Goal: Navigation & Orientation: Go to known website

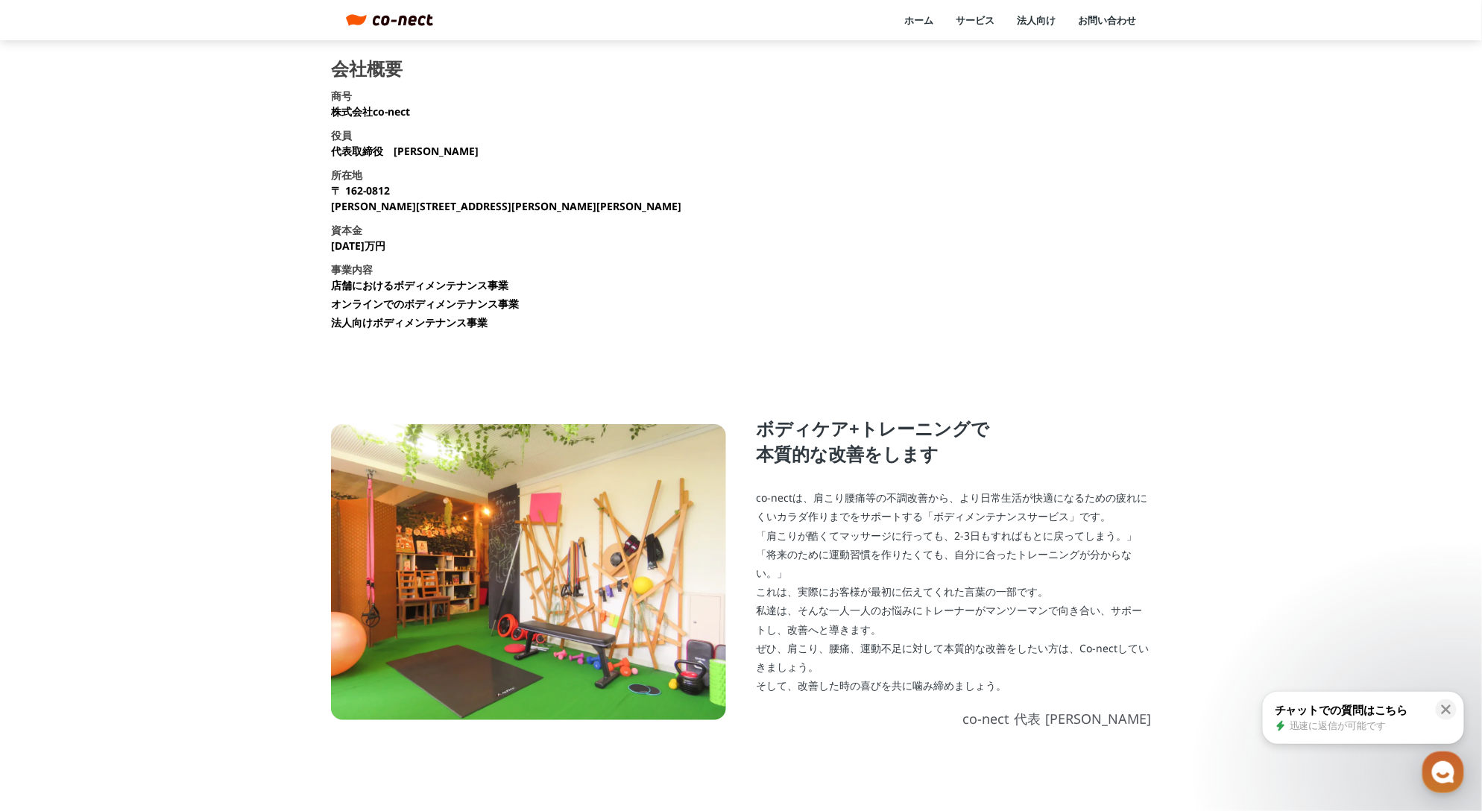
click at [924, 17] on link "ホーム" at bounding box center [918, 19] width 29 height 13
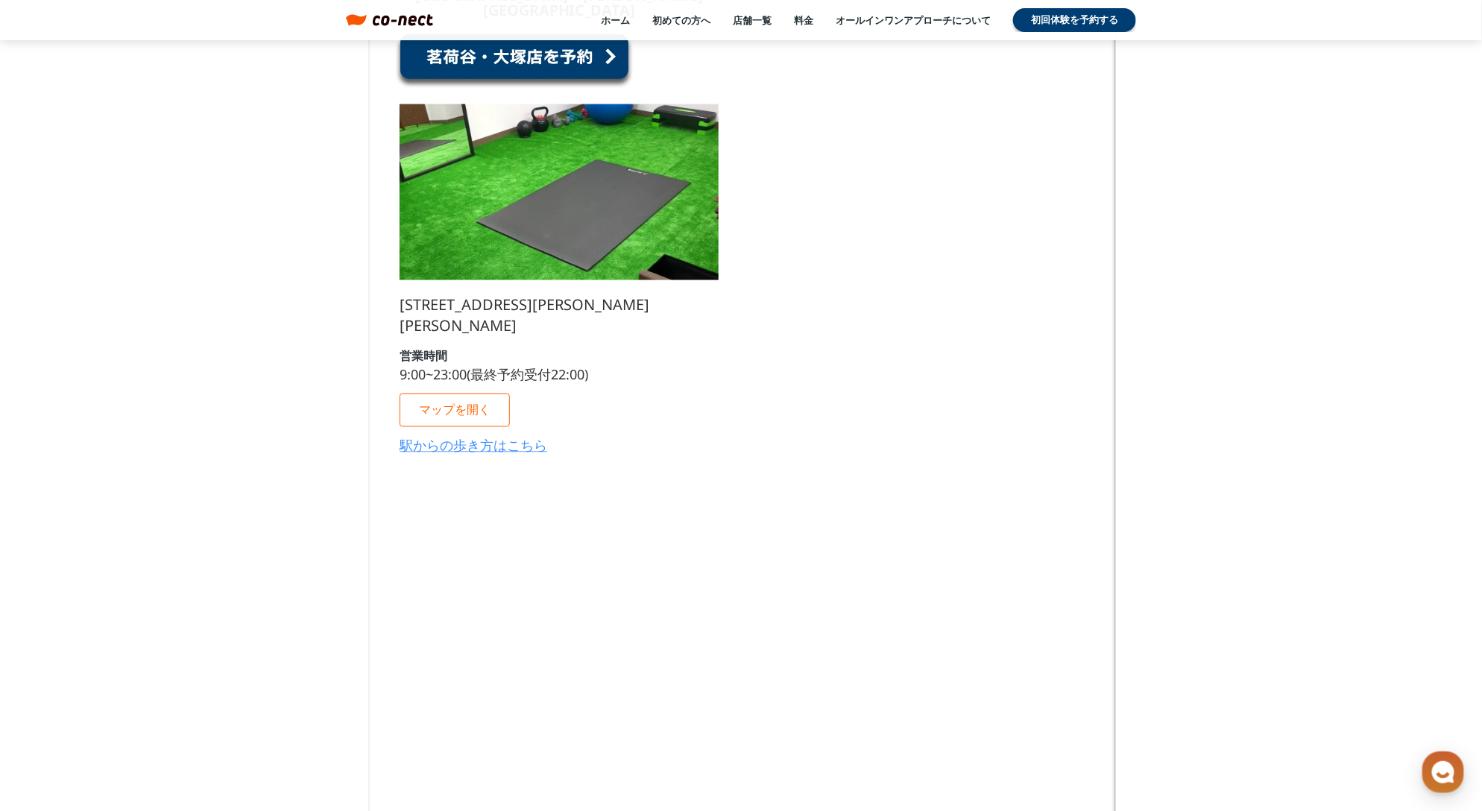
scroll to position [9538, 0]
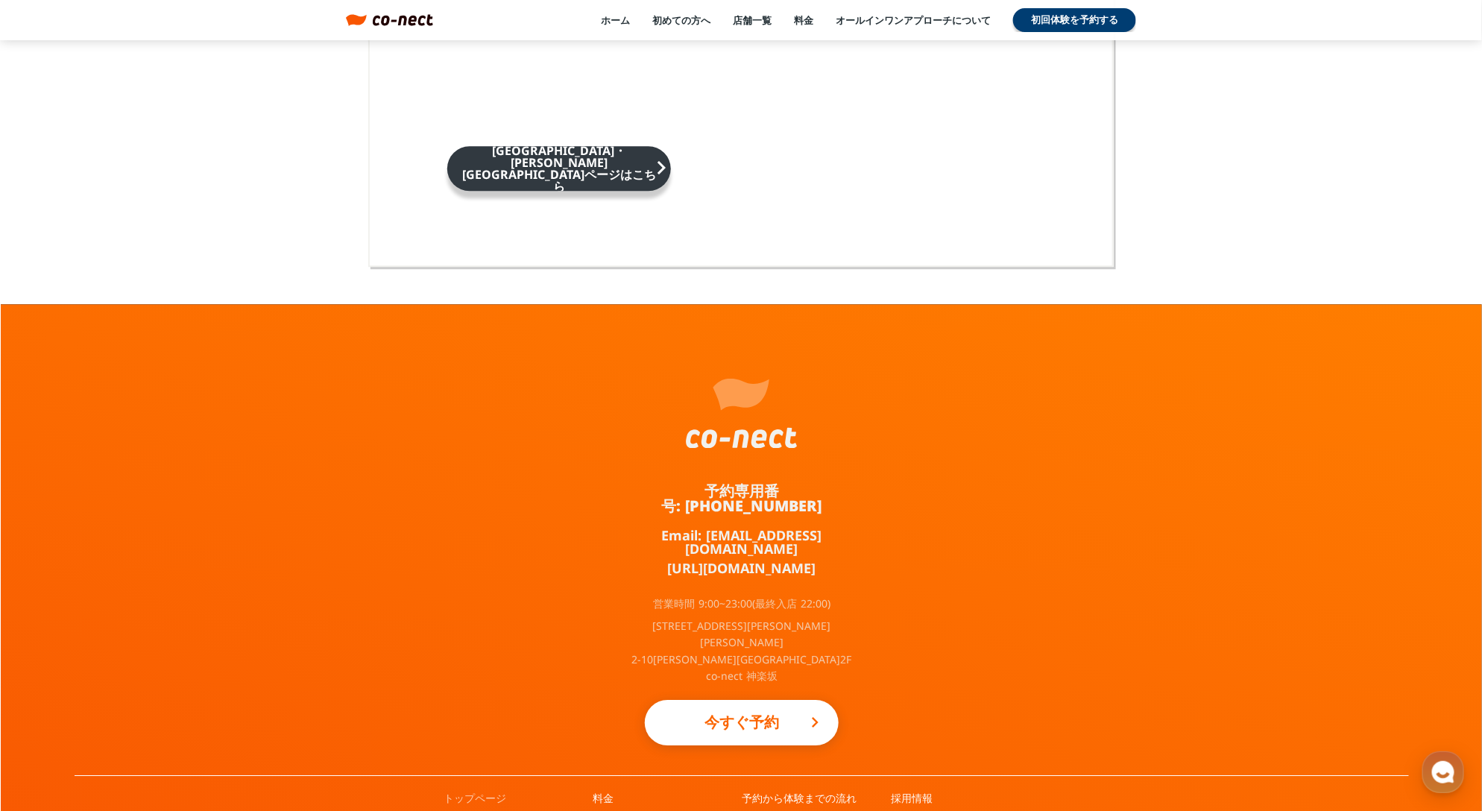
click at [494, 791] on link "トップページ" at bounding box center [474, 798] width 63 height 15
